Goal: Task Accomplishment & Management: Complete application form

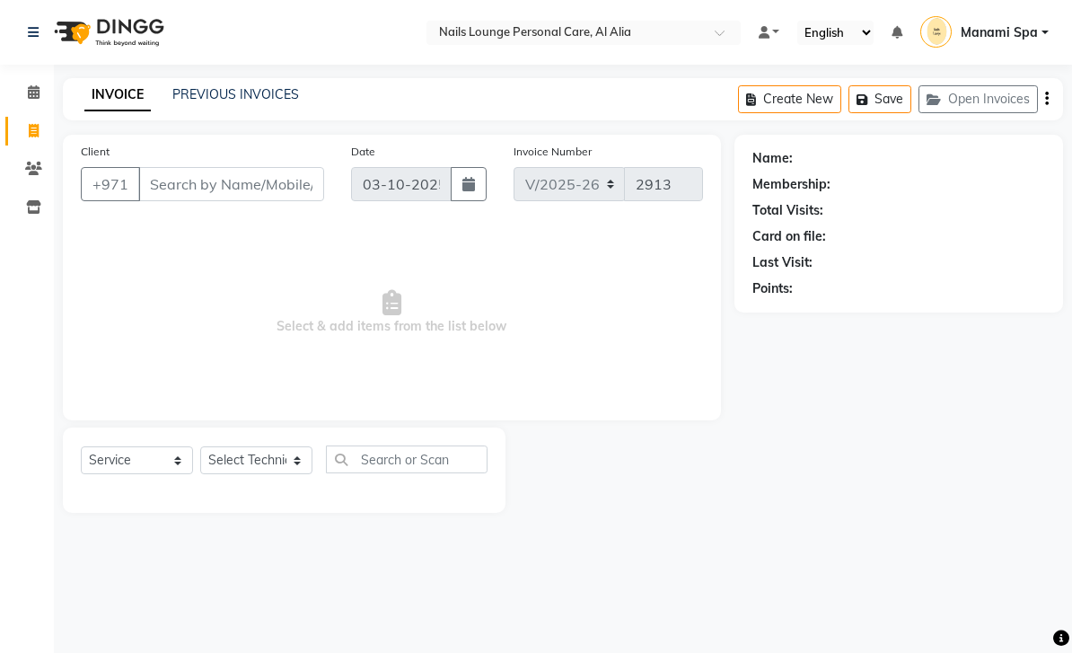
select select "6884"
select select "service"
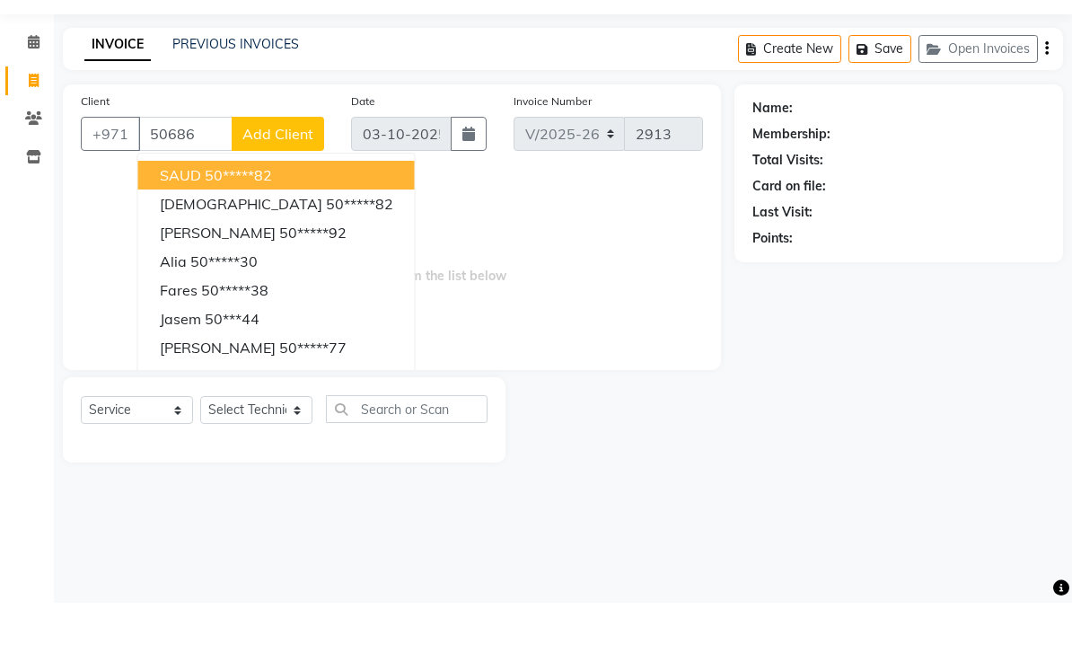
click at [327, 274] on ngb-highlight "50*****92" at bounding box center [312, 283] width 67 height 18
type input "50*****92"
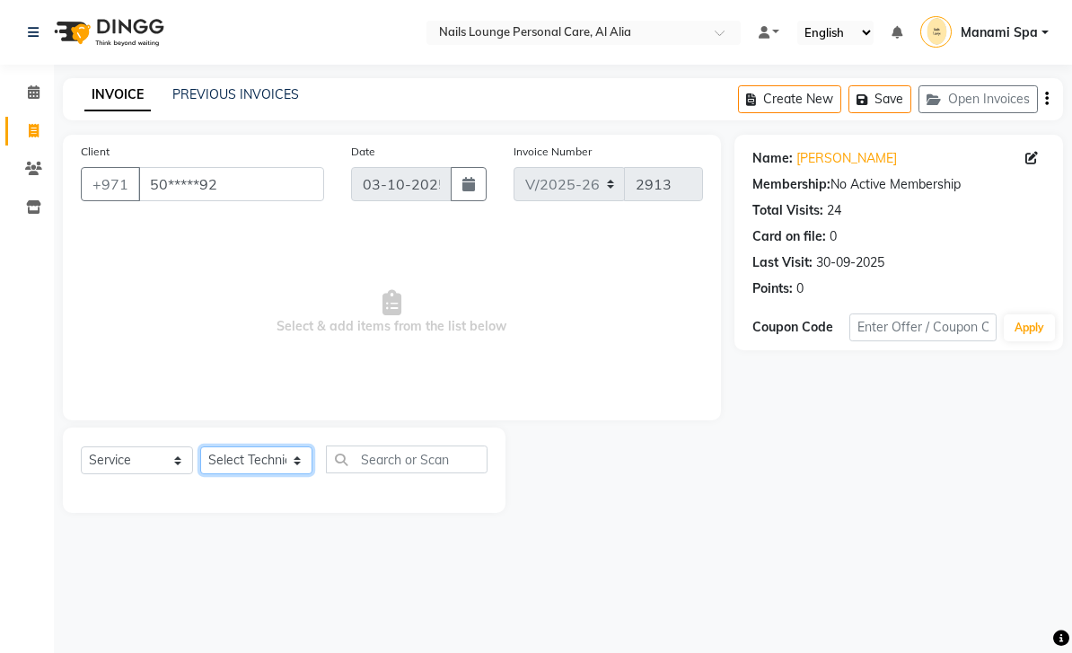
click at [296, 462] on select "Select Technician [PERSON_NAME] [PERSON_NAME] [PERSON_NAME] [PERSON_NAME] Manam…" at bounding box center [256, 460] width 112 height 28
select select "90054"
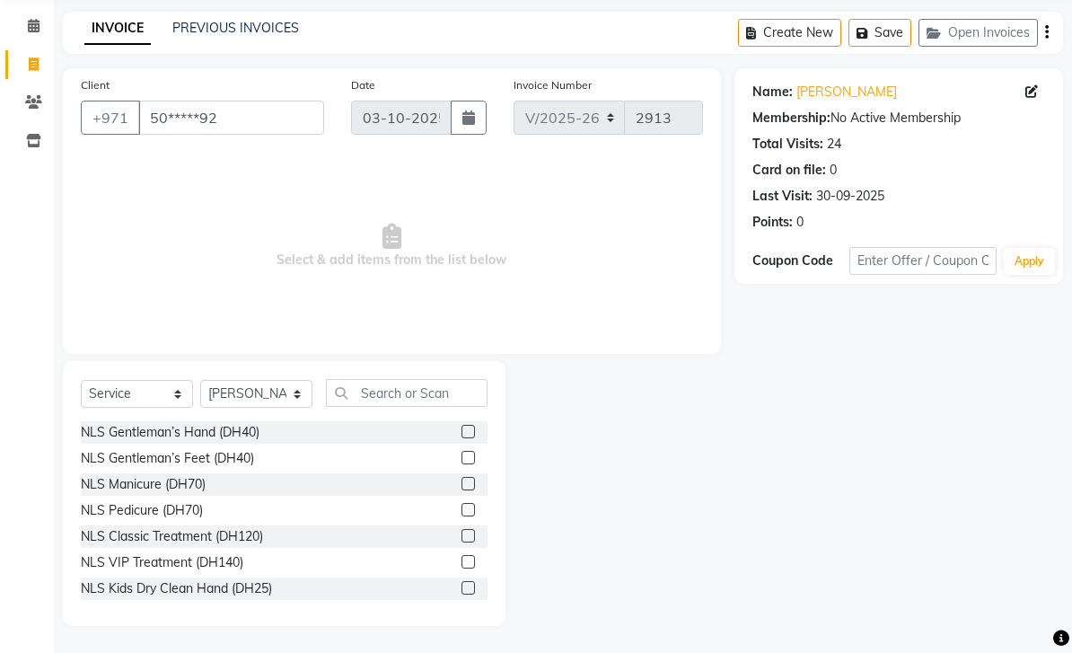
click at [241, 442] on div "NLS Gentleman’s Hand (DH40)" at bounding box center [170, 432] width 179 height 19
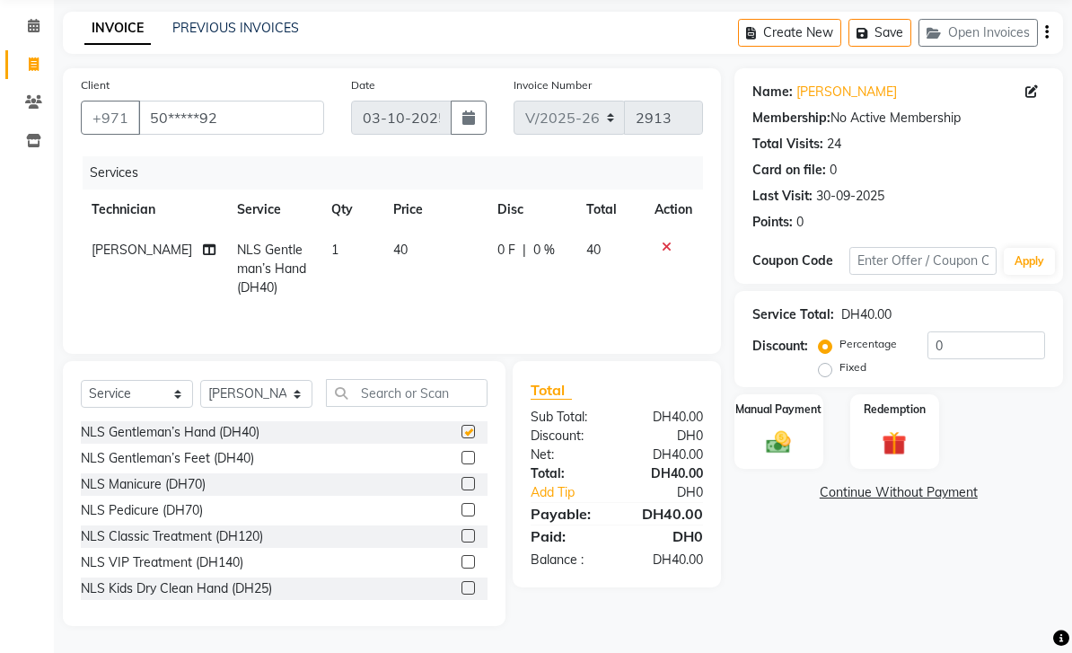
checkbox input "false"
click at [303, 408] on select "Select Technician [PERSON_NAME] [PERSON_NAME] [PERSON_NAME] [PERSON_NAME] Manam…" at bounding box center [256, 394] width 112 height 28
select select "92342"
click at [202, 520] on div "NLS Pedicure (DH70)" at bounding box center [142, 510] width 122 height 19
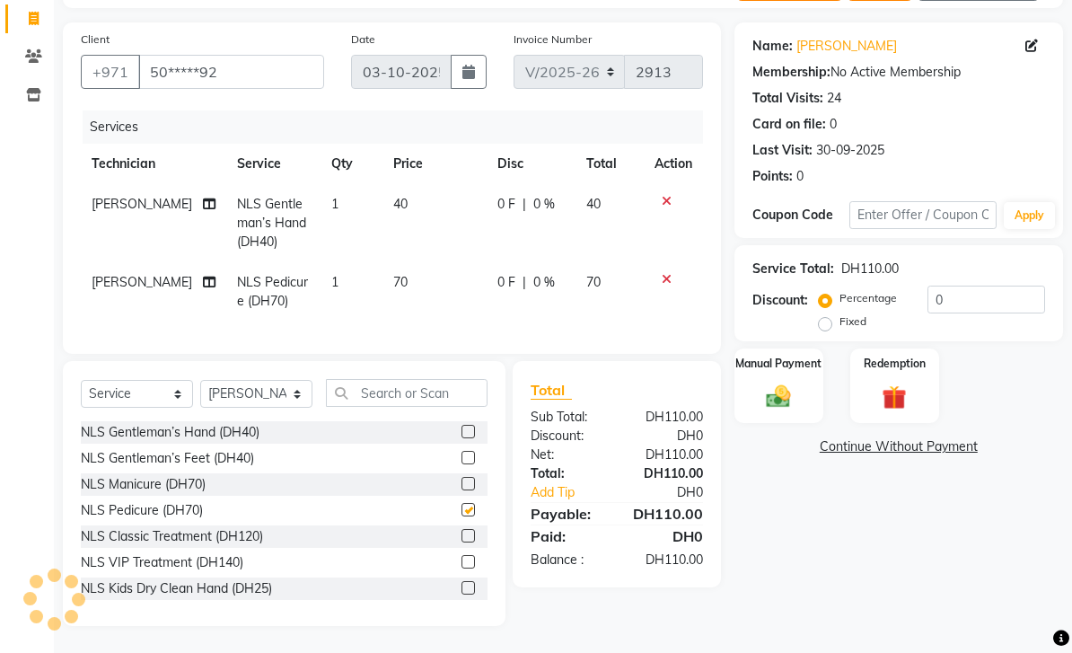
checkbox input "false"
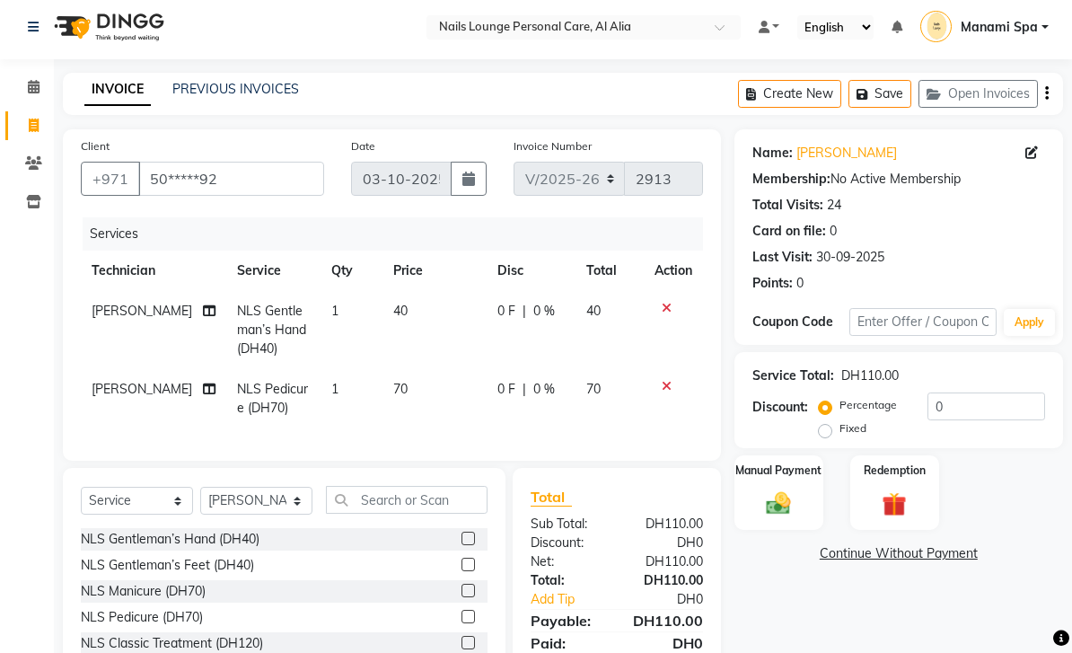
scroll to position [55, 0]
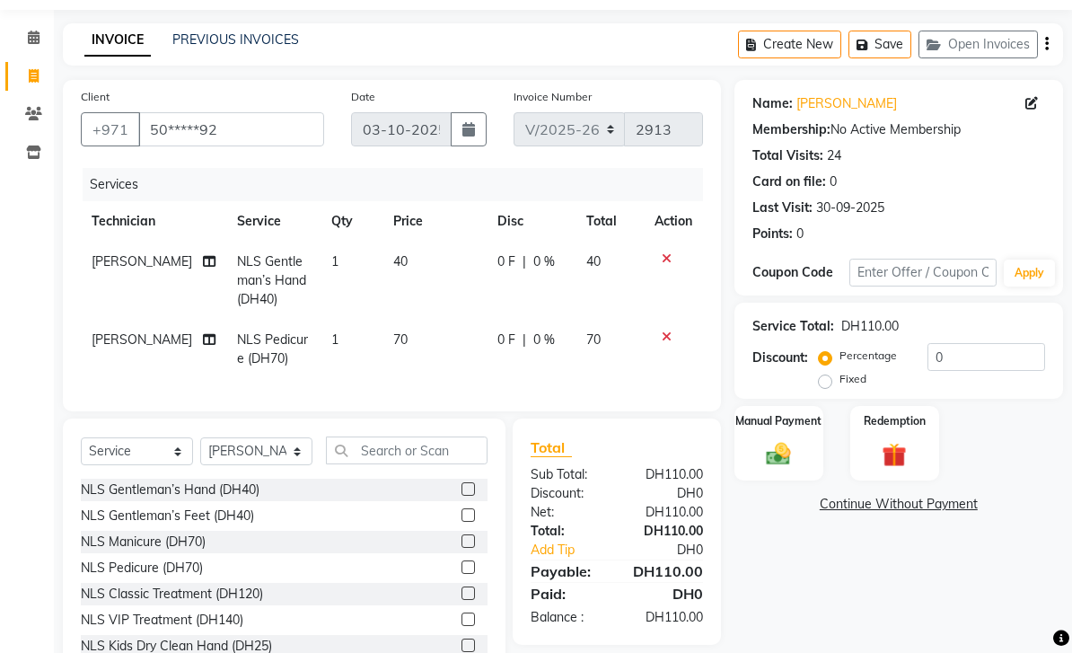
click at [562, 556] on link "Add Tip" at bounding box center [575, 549] width 116 height 19
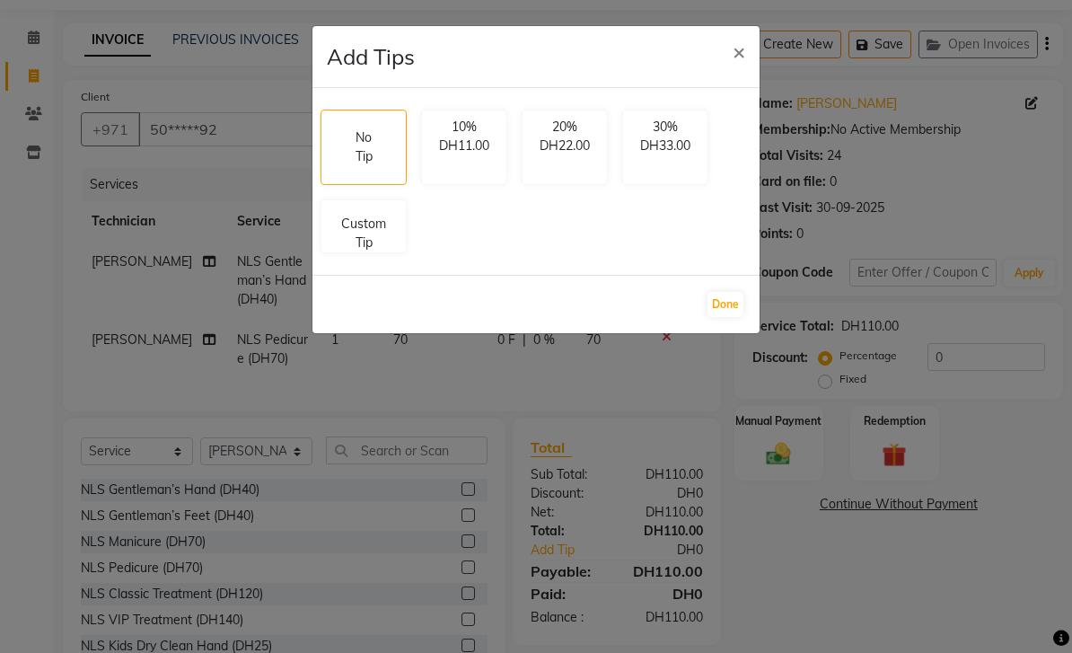
click at [449, 224] on div "No Tip 10% DH11.00 20% DH22.00 30% DH33.00 Custom Tip" at bounding box center [535, 181] width 445 height 158
click at [373, 229] on p "Custom Tip" at bounding box center [363, 234] width 63 height 38
select select "90054"
select select "92342"
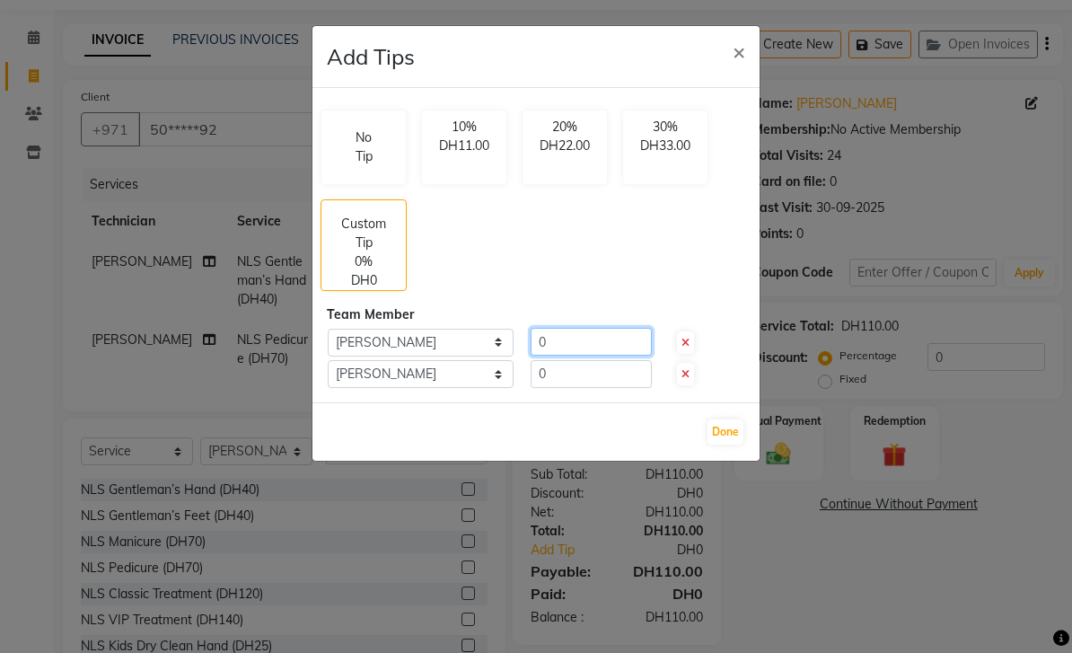
click at [588, 340] on input "0" at bounding box center [591, 342] width 121 height 28
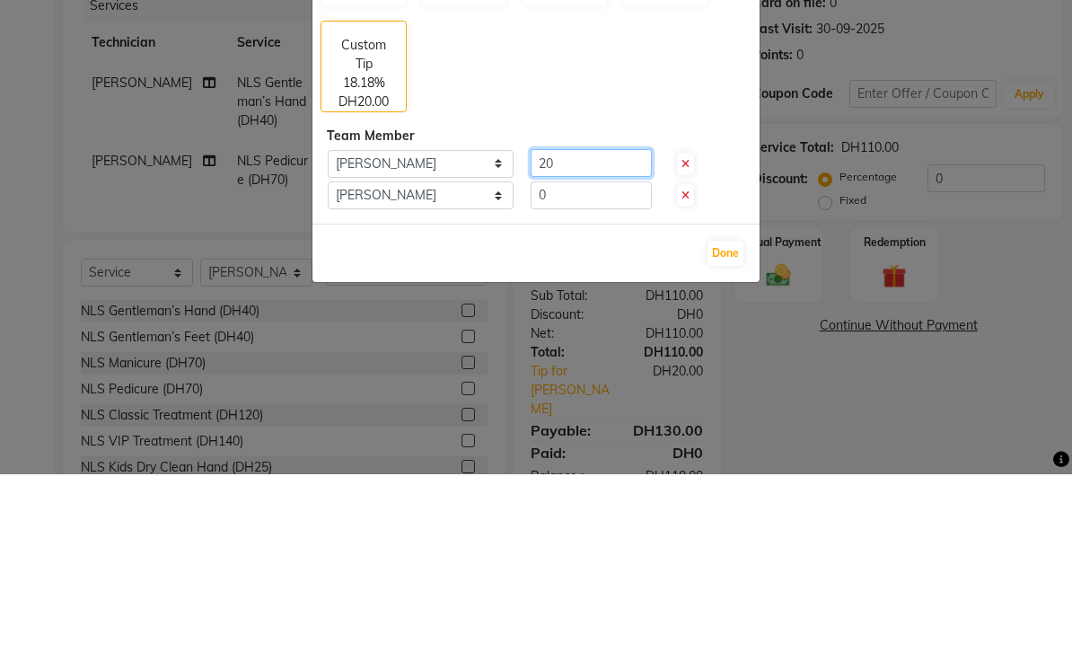
type input "20"
click at [579, 360] on input "0" at bounding box center [591, 374] width 121 height 28
type input "20"
click at [727, 402] on div "Done" at bounding box center [535, 431] width 447 height 58
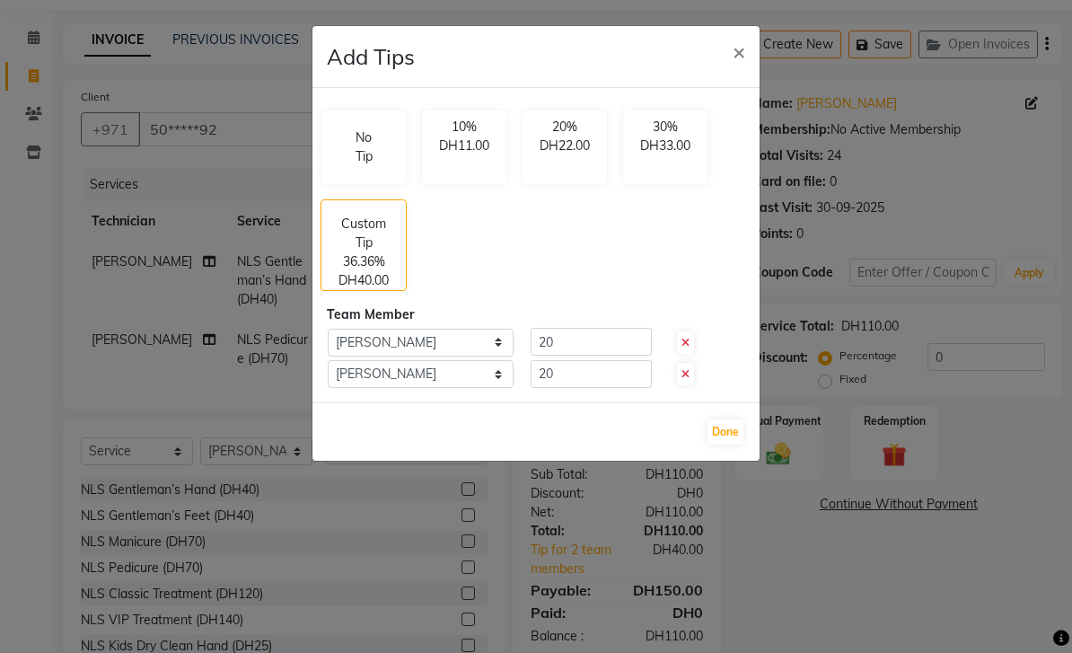
click at [733, 437] on button "Done" at bounding box center [725, 431] width 36 height 25
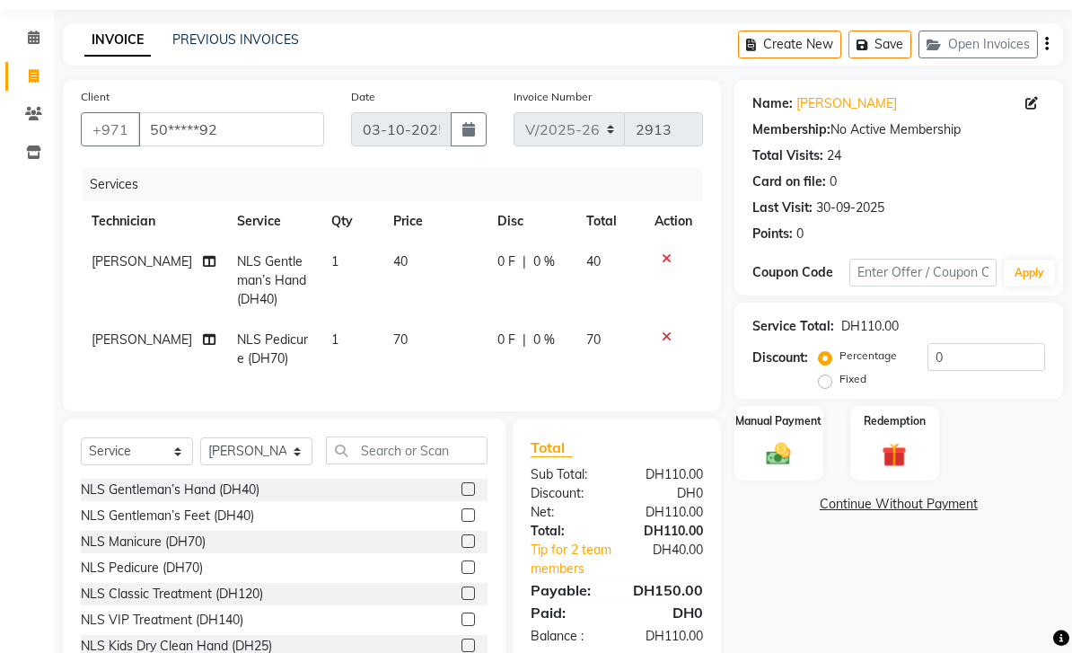
click at [786, 455] on img at bounding box center [779, 454] width 40 height 28
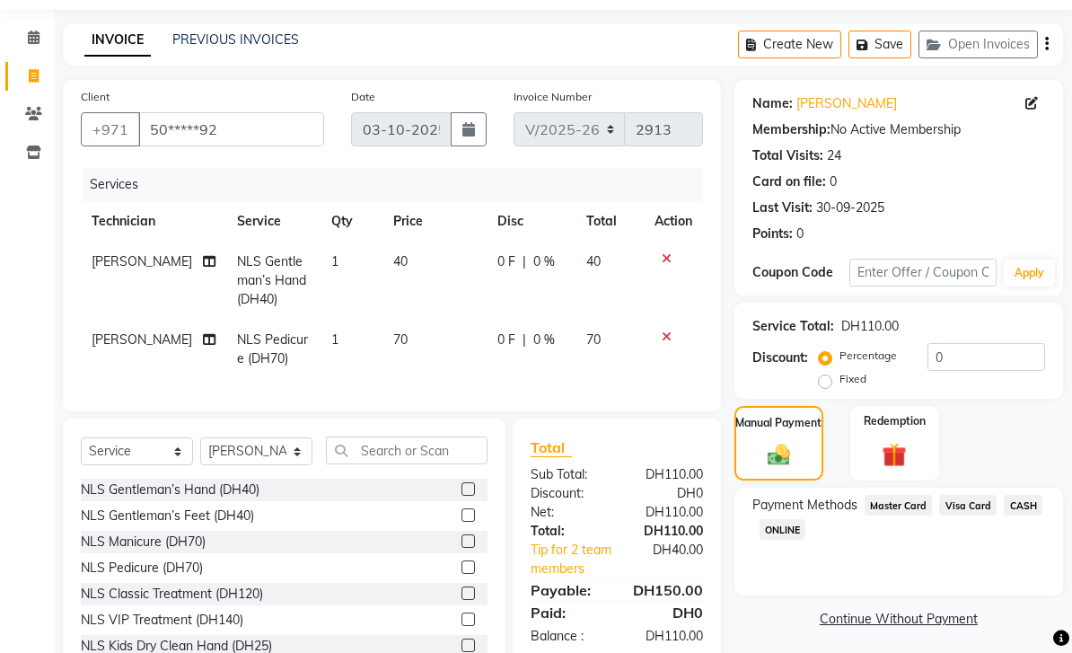
click at [973, 514] on span "Visa Card" at bounding box center [967, 505] width 57 height 21
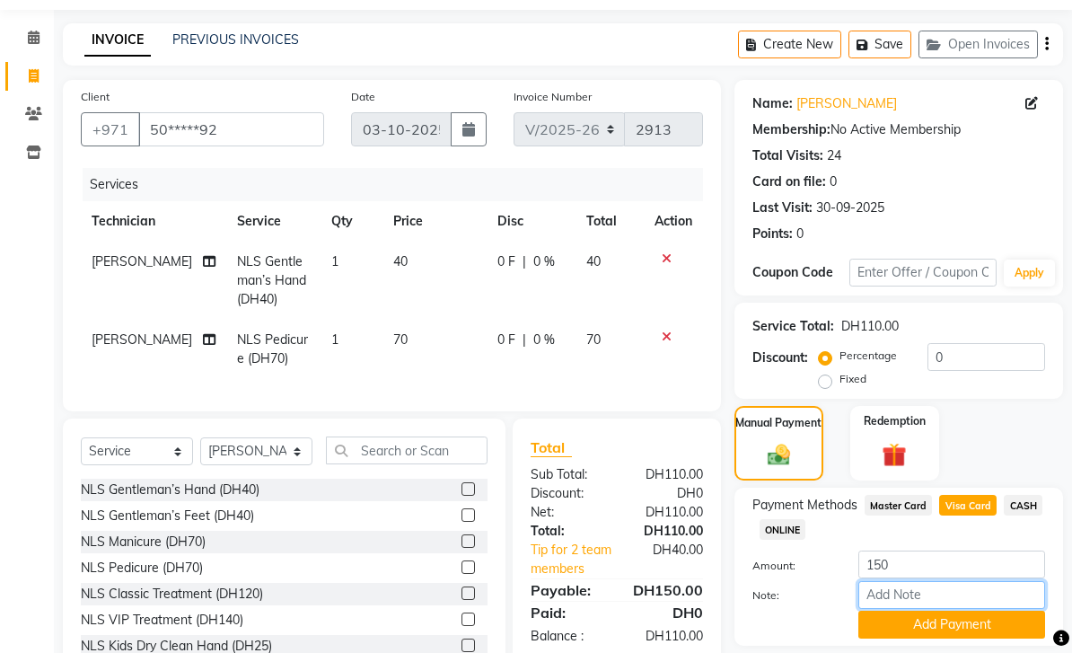
click at [976, 598] on input "Note:" at bounding box center [951, 595] width 187 height 28
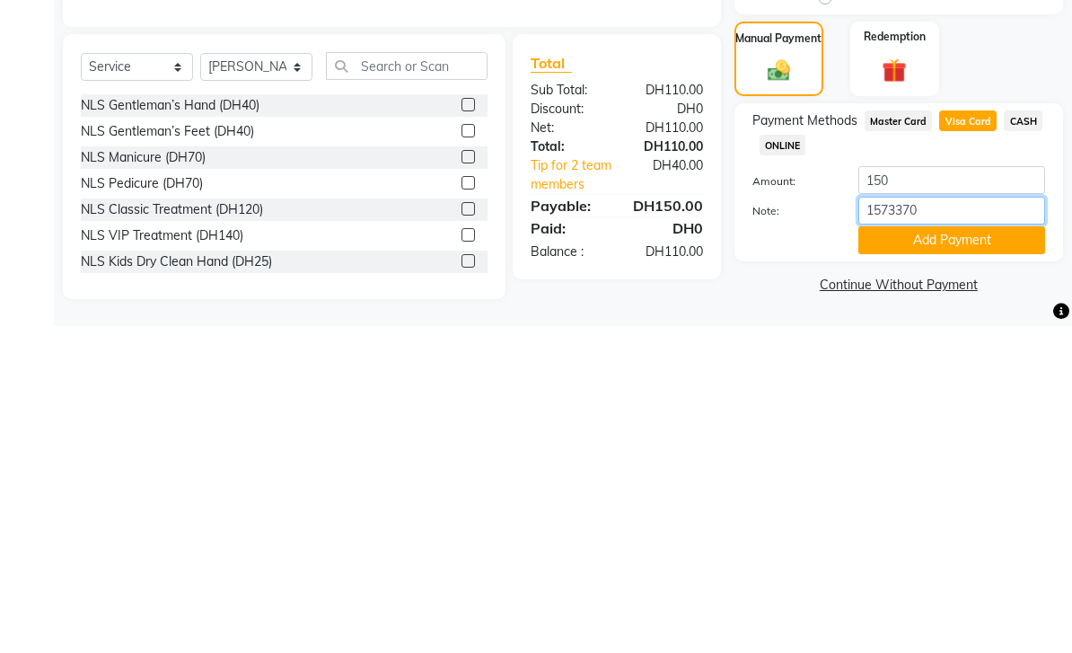
type input "15733706"
click at [944, 553] on button "Add Payment" at bounding box center [951, 567] width 187 height 28
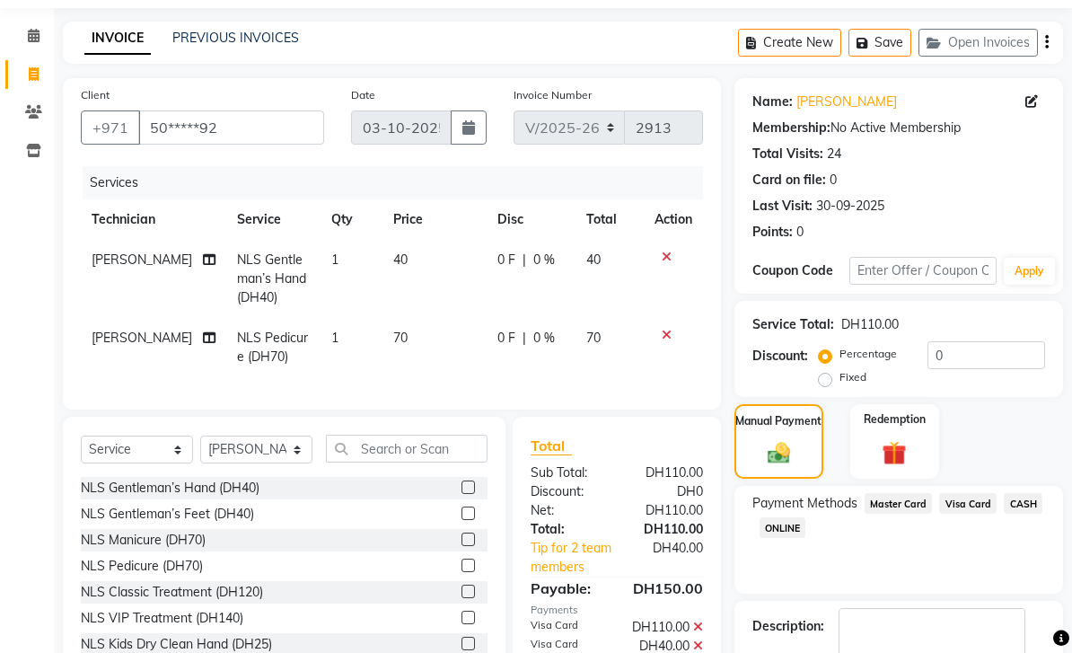
scroll to position [110, 0]
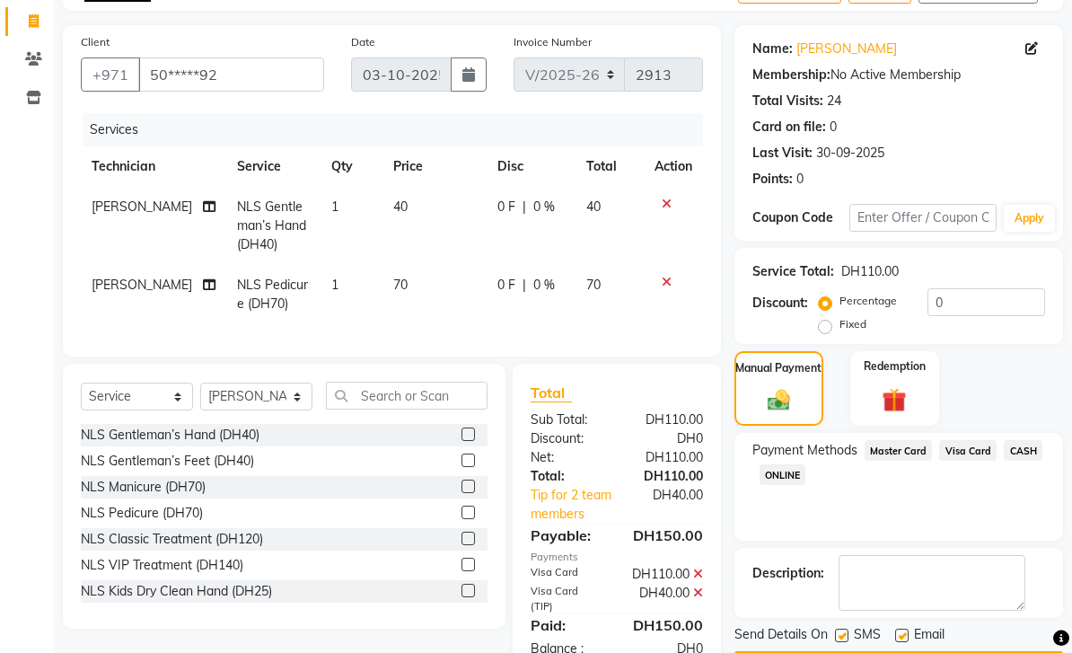
click at [959, 652] on button "Checkout" at bounding box center [898, 665] width 329 height 28
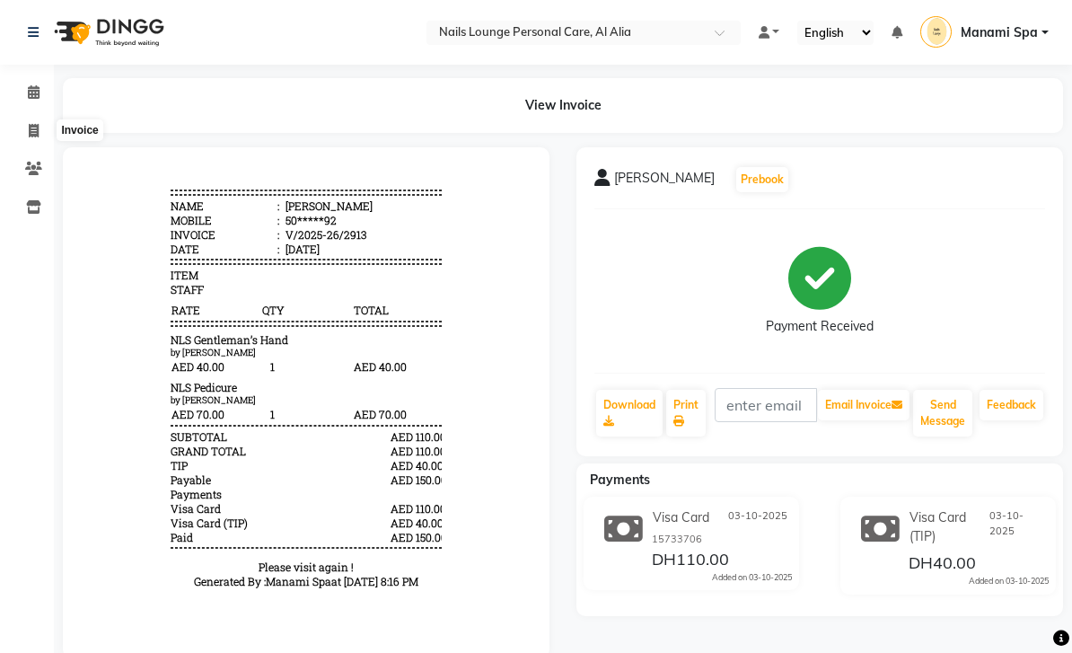
click at [25, 135] on span at bounding box center [33, 131] width 31 height 21
select select "service"
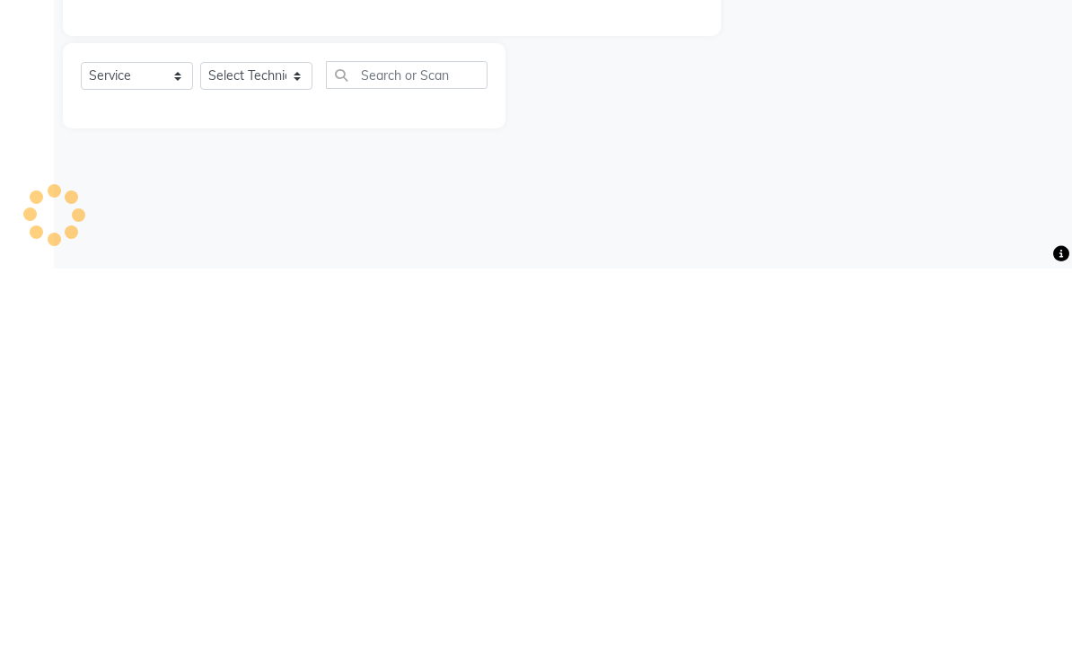
type input "2914"
select select "6884"
click at [651, 187] on div "Select Location × Nails Lounge Personal Care, Al Alia Default Panel My Panel En…" at bounding box center [536, 326] width 1072 height 653
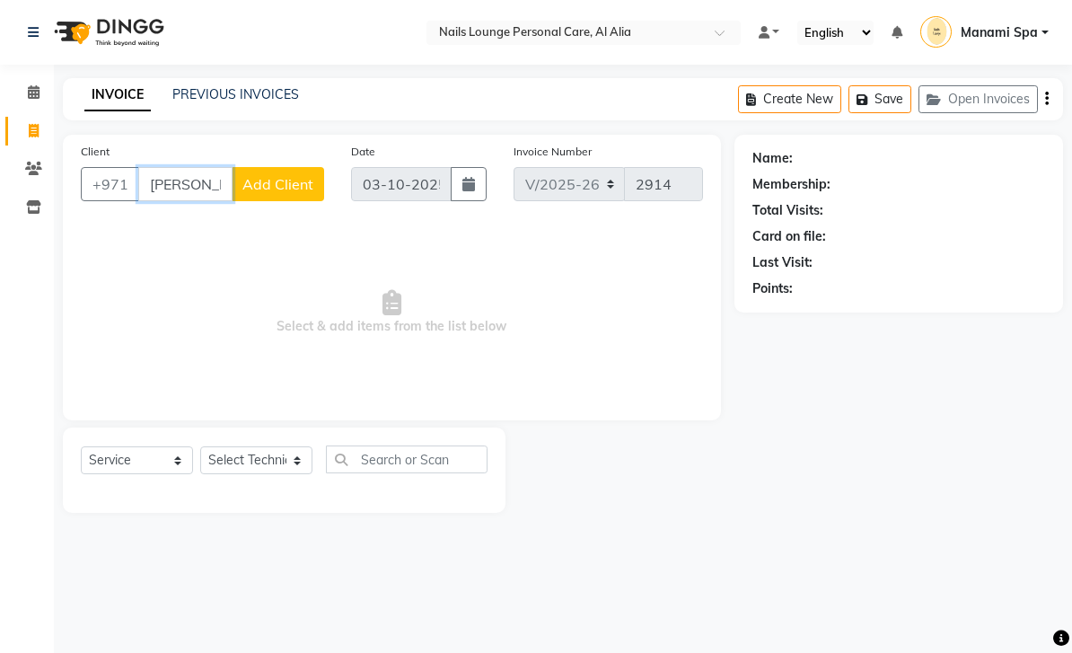
click at [225, 188] on input "shiekh Rashid" at bounding box center [185, 184] width 94 height 34
type input "s"
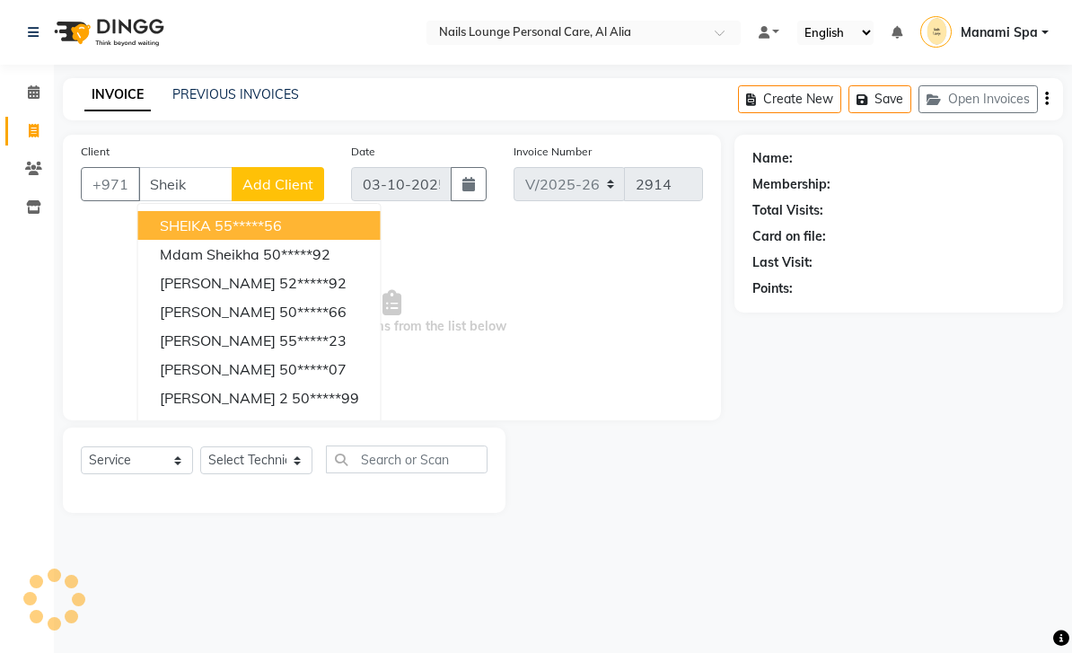
click at [649, 241] on span "Select & add items from the list below" at bounding box center [392, 313] width 622 height 180
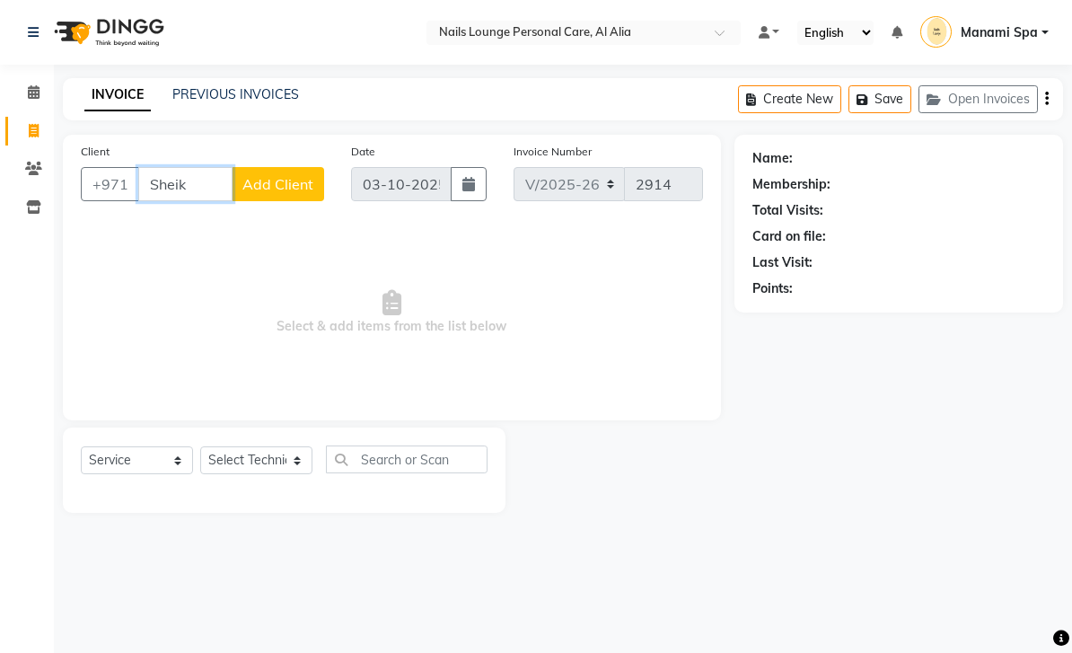
click at [208, 194] on input "Sheik" at bounding box center [185, 184] width 94 height 34
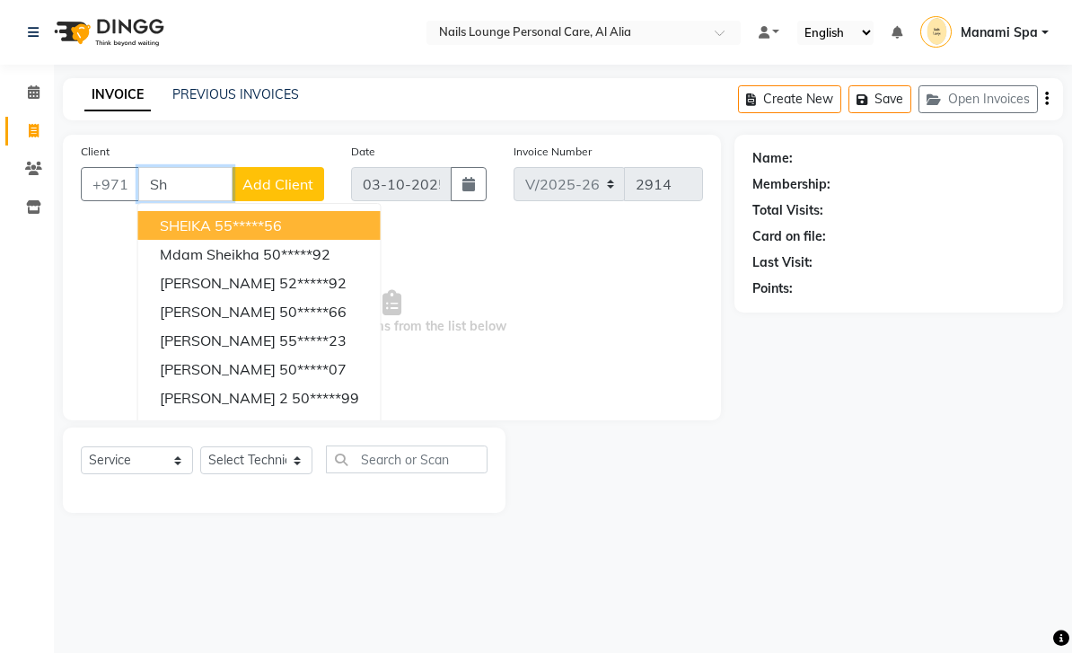
type input "S"
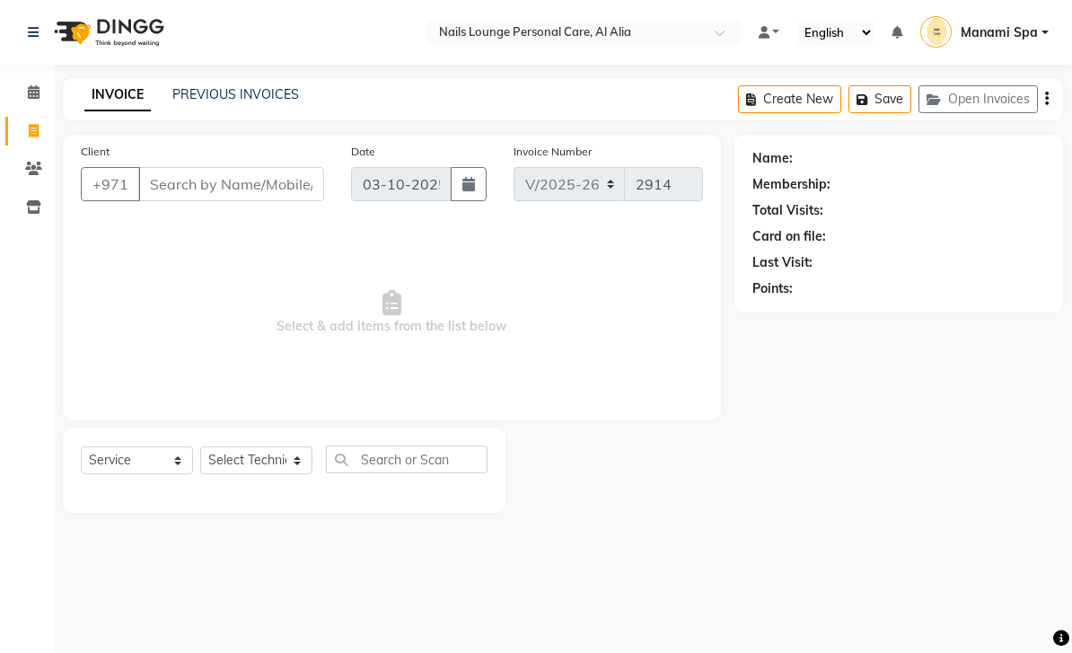
click at [946, 218] on div "Total Visits:" at bounding box center [898, 210] width 293 height 19
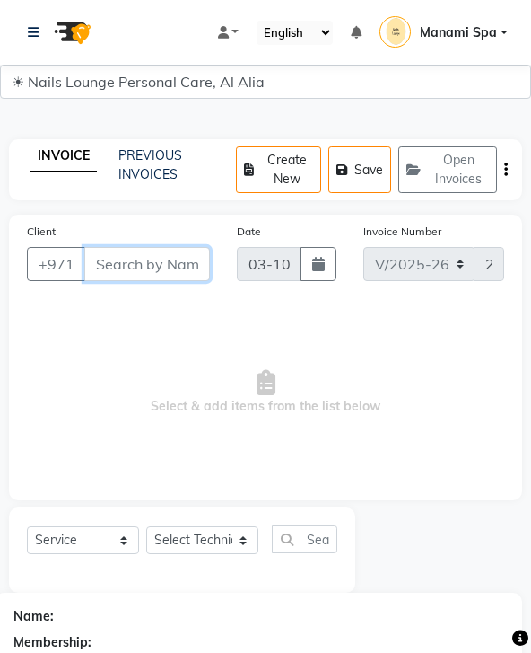
click at [210, 247] on input "Client" at bounding box center [147, 264] width 126 height 34
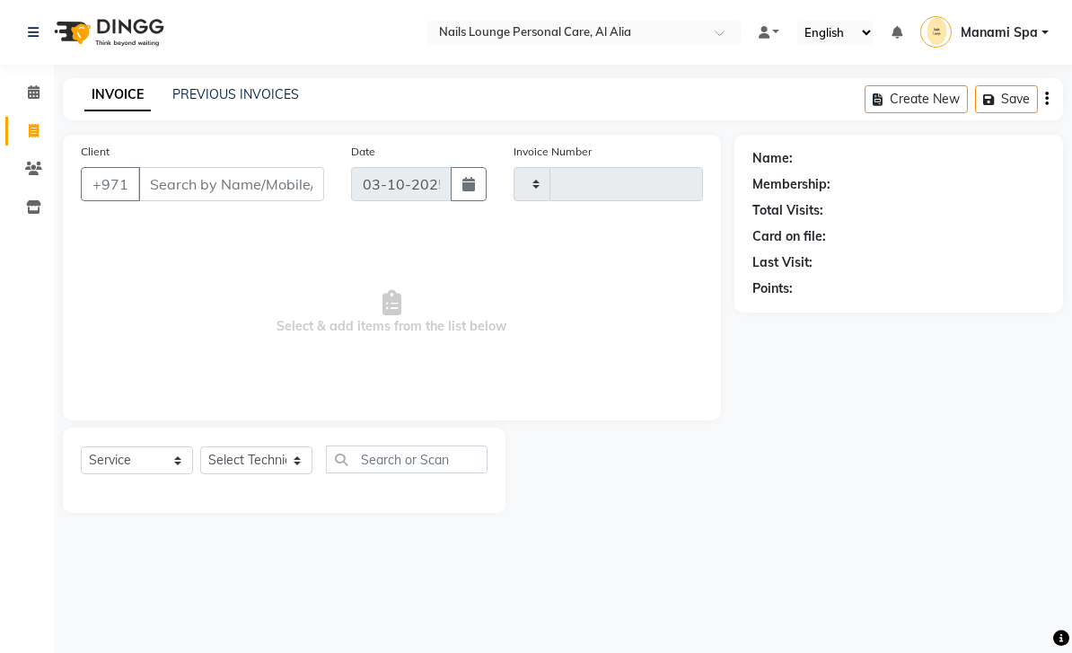
select select "service"
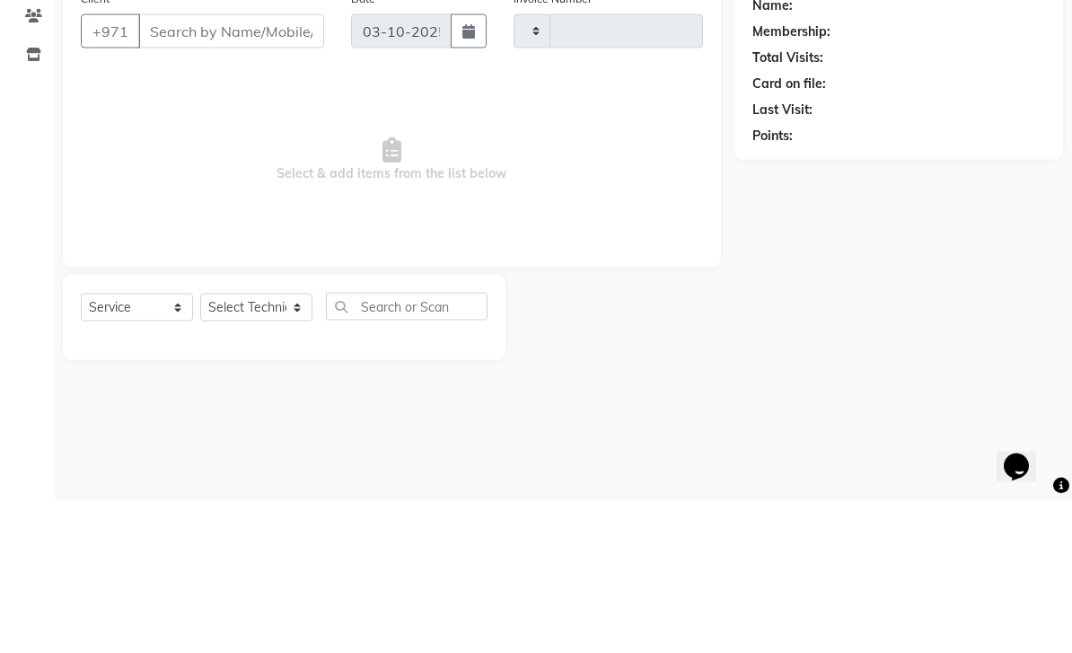
type input "2914"
select select "6884"
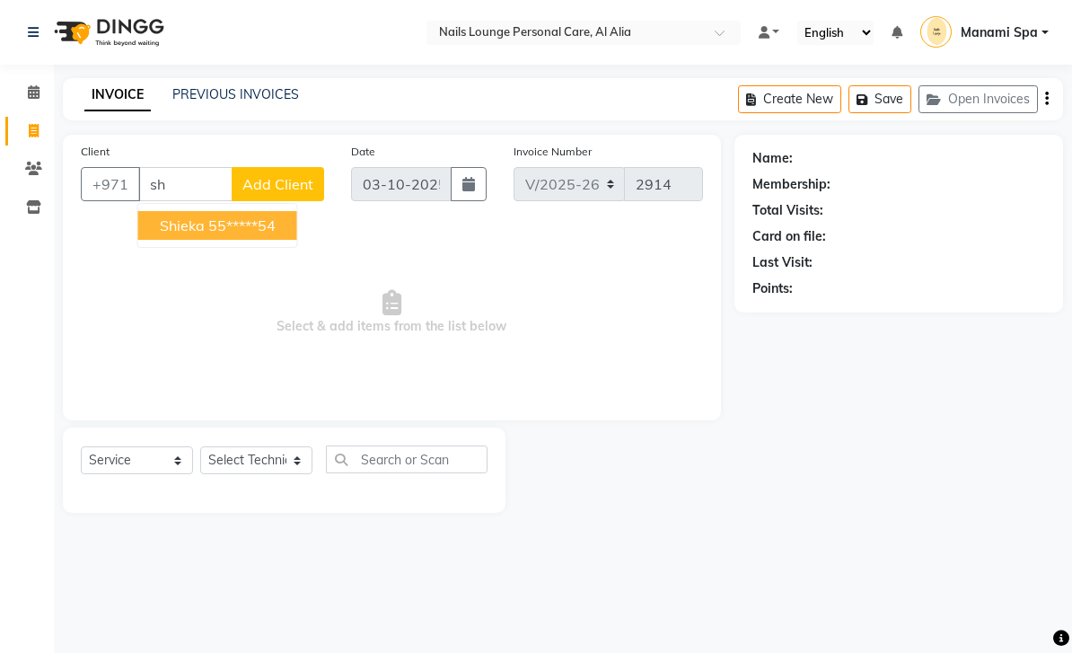
type input "s"
click at [319, 235] on button "[PERSON_NAME] 50*****92" at bounding box center [253, 225] width 230 height 29
type input "50*****92"
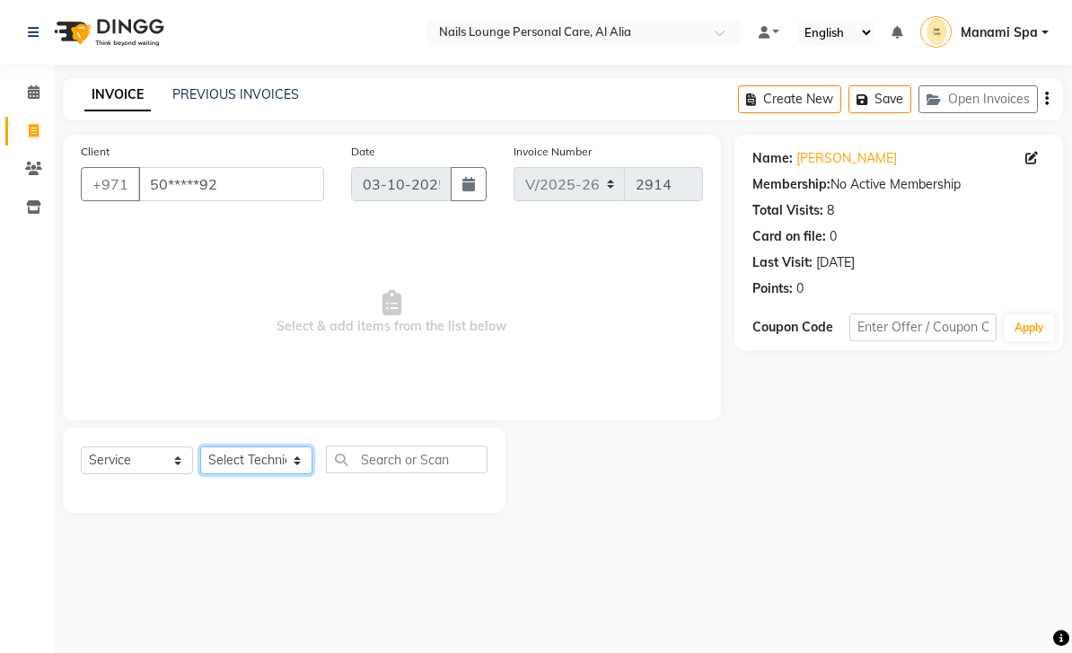
click at [300, 463] on select "Select Technician [PERSON_NAME] [PERSON_NAME] [PERSON_NAME] [PERSON_NAME] Manam…" at bounding box center [256, 460] width 112 height 28
select select "53950"
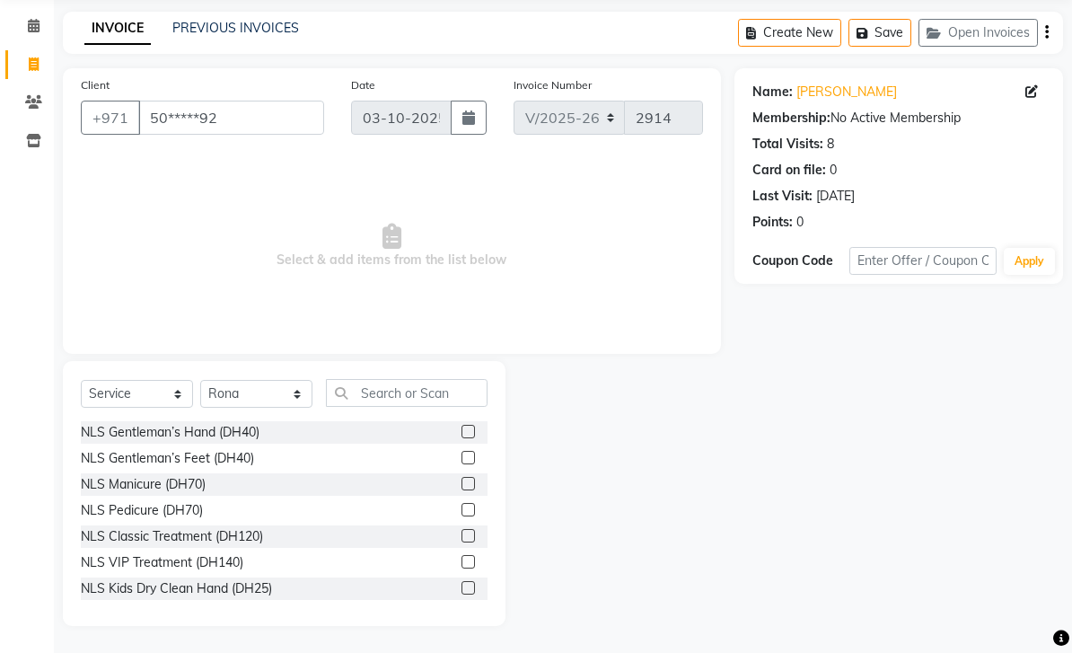
click at [258, 442] on div "NLS Gentleman’s Hand (DH40)" at bounding box center [170, 432] width 179 height 19
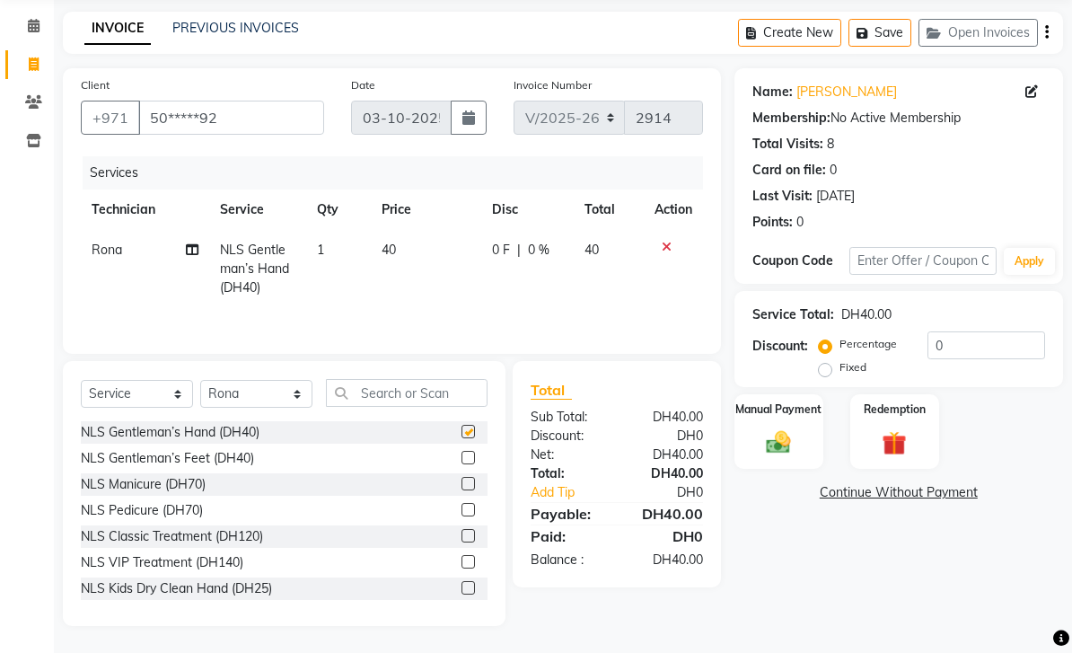
checkbox input "false"
click at [297, 408] on select "Select Technician [PERSON_NAME] [PERSON_NAME] [PERSON_NAME] [PERSON_NAME] Manam…" at bounding box center [256, 394] width 112 height 28
select select "89757"
click at [239, 468] on div "NLS Gentleman’s Feet (DH40)" at bounding box center [167, 458] width 173 height 19
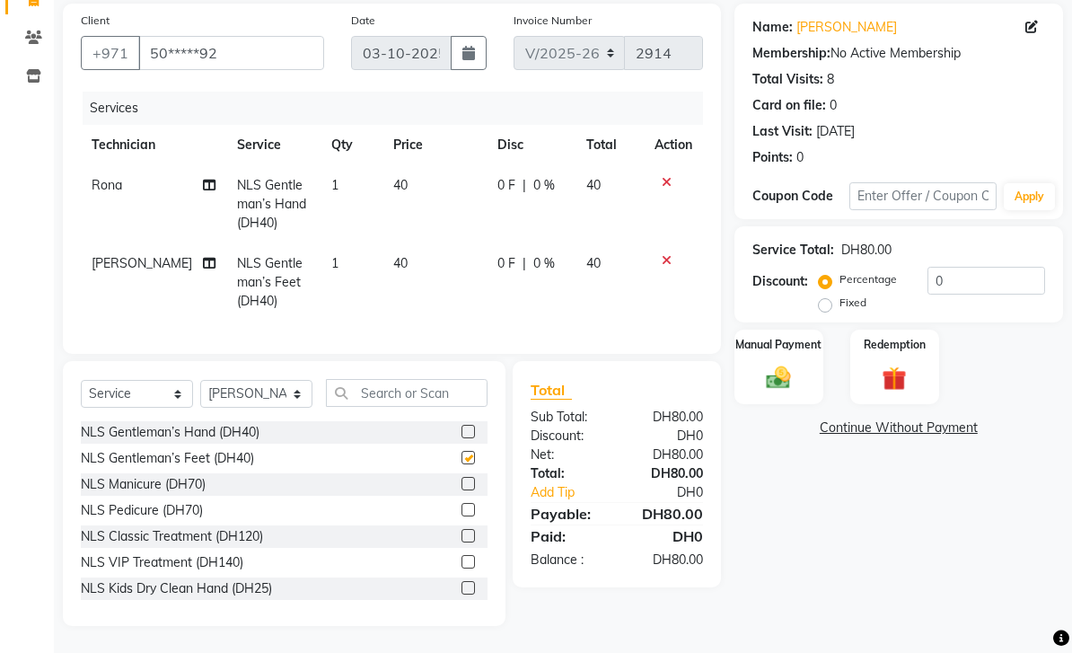
checkbox input "false"
click at [782, 391] on img at bounding box center [779, 378] width 40 height 28
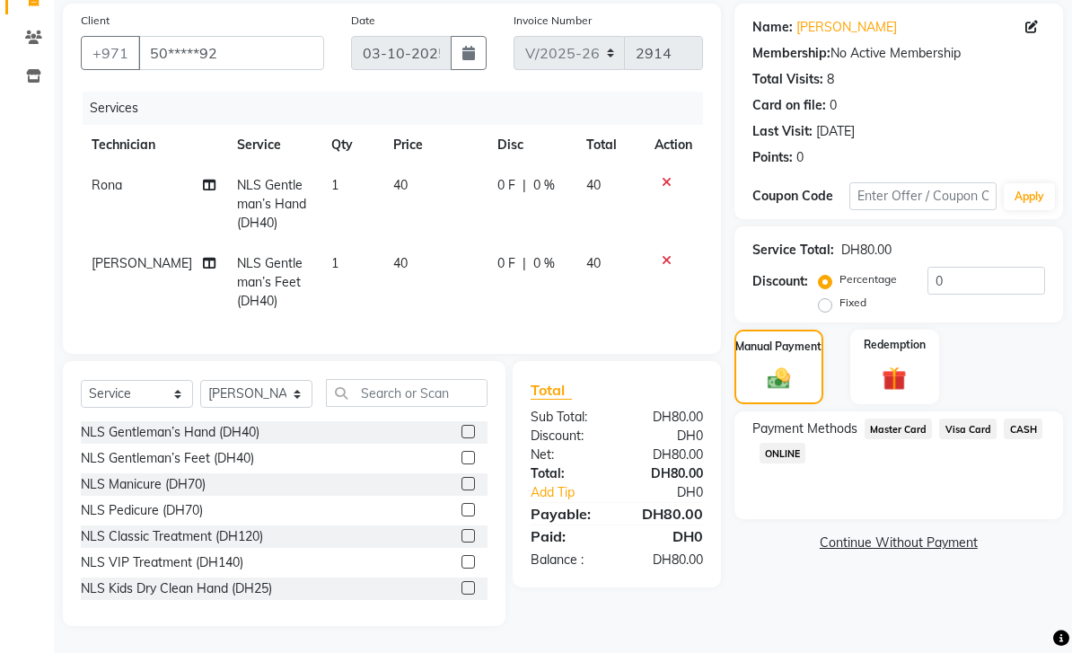
click at [897, 439] on span "Master Card" at bounding box center [899, 428] width 68 height 21
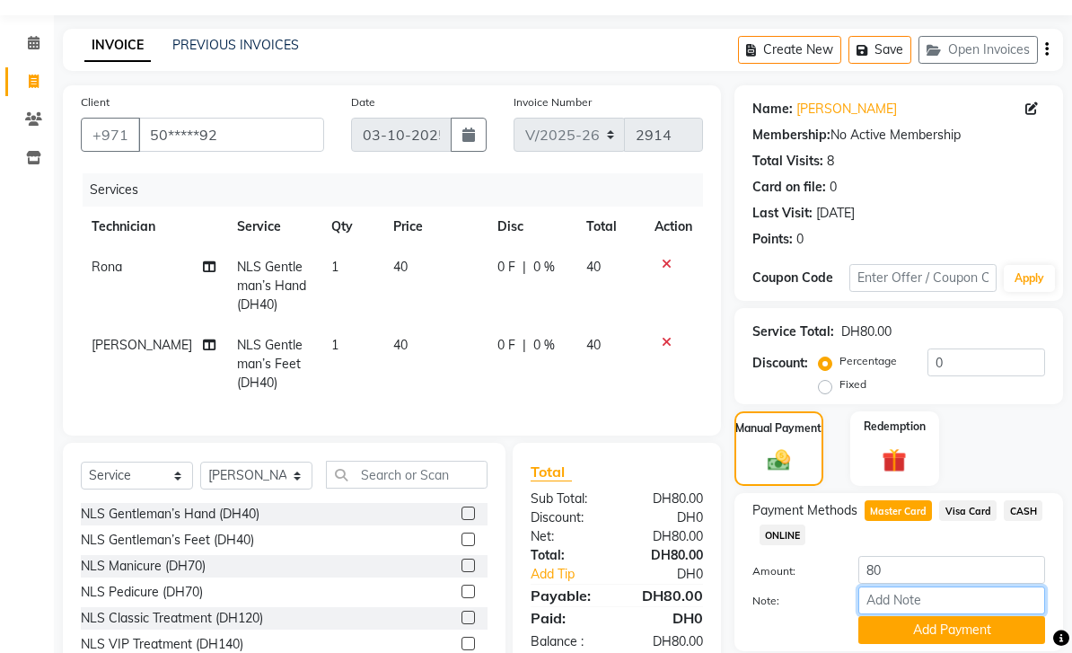
click at [926, 614] on input "Note:" at bounding box center [951, 600] width 187 height 28
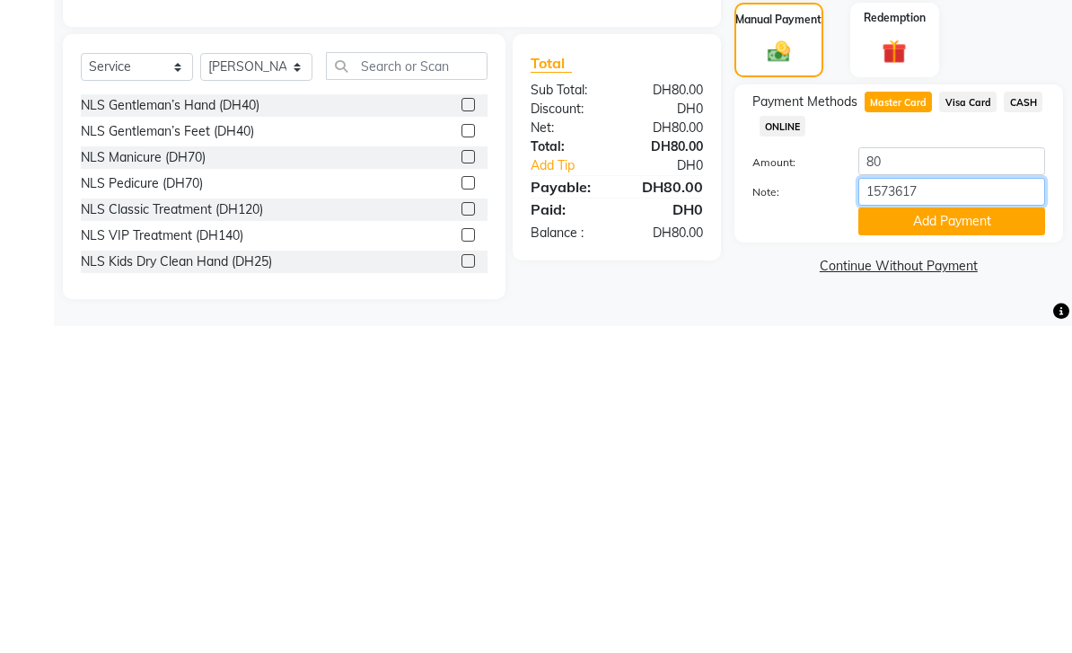
type input "15736172"
click at [942, 534] on button "Add Payment" at bounding box center [951, 548] width 187 height 28
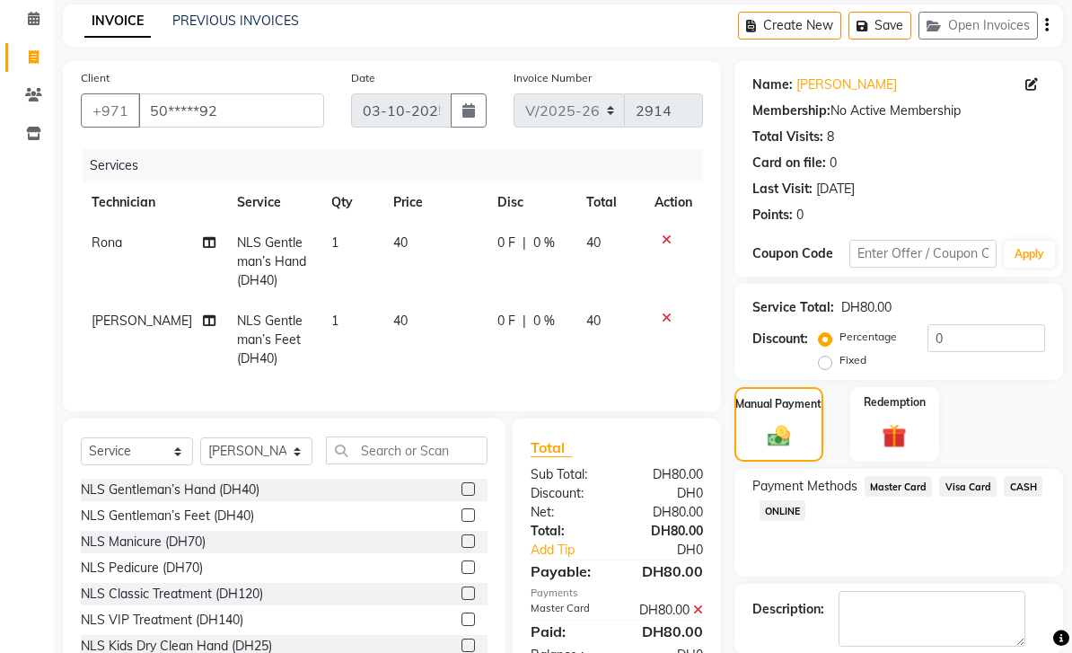
scroll to position [107, 0]
